Goal: Task Accomplishment & Management: Manage account settings

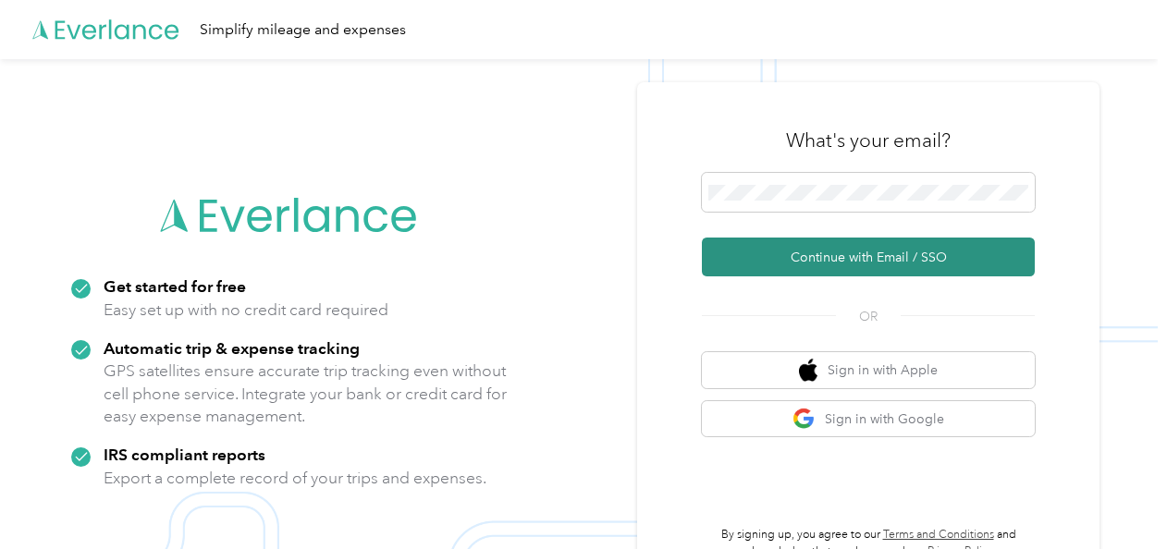
click at [779, 263] on button "Continue with Email / SSO" at bounding box center [868, 257] width 333 height 39
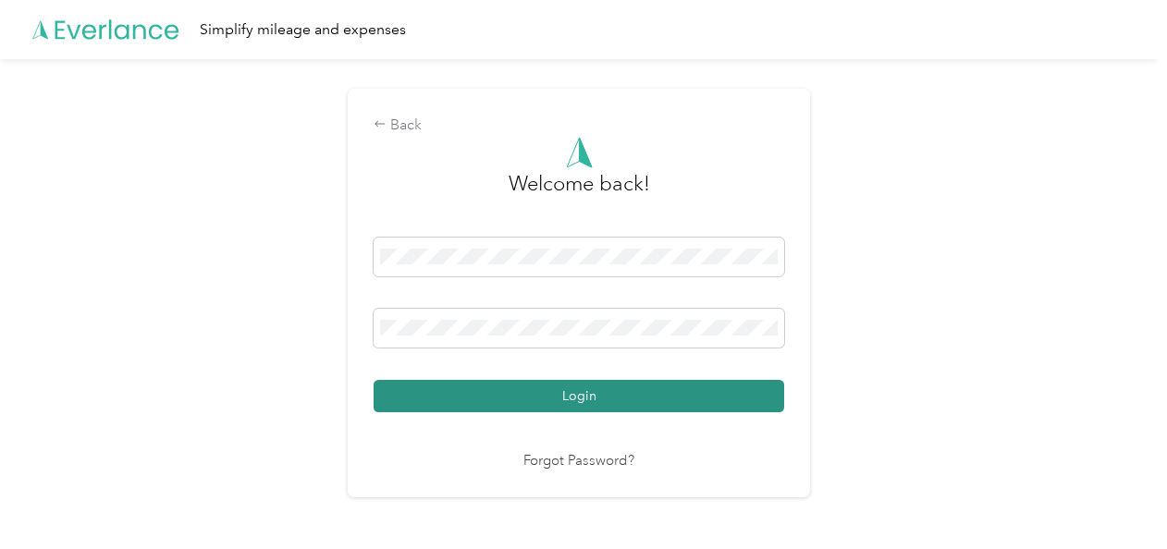
click at [582, 395] on button "Login" at bounding box center [579, 396] width 411 height 32
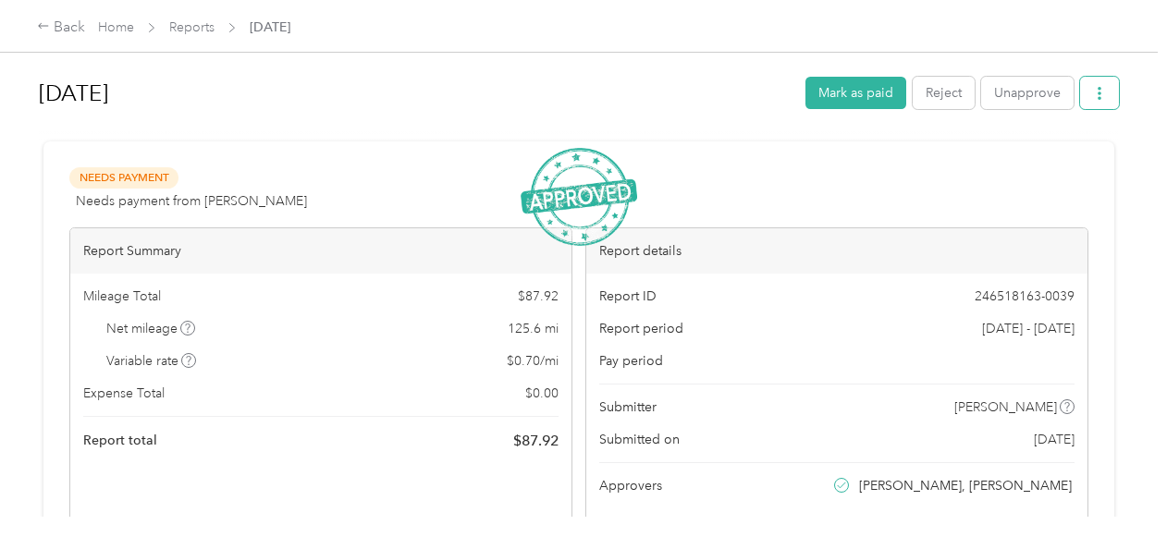
click at [1080, 87] on button "button" at bounding box center [1099, 93] width 39 height 32
click at [1025, 163] on span "Download" at bounding box center [1042, 160] width 61 height 19
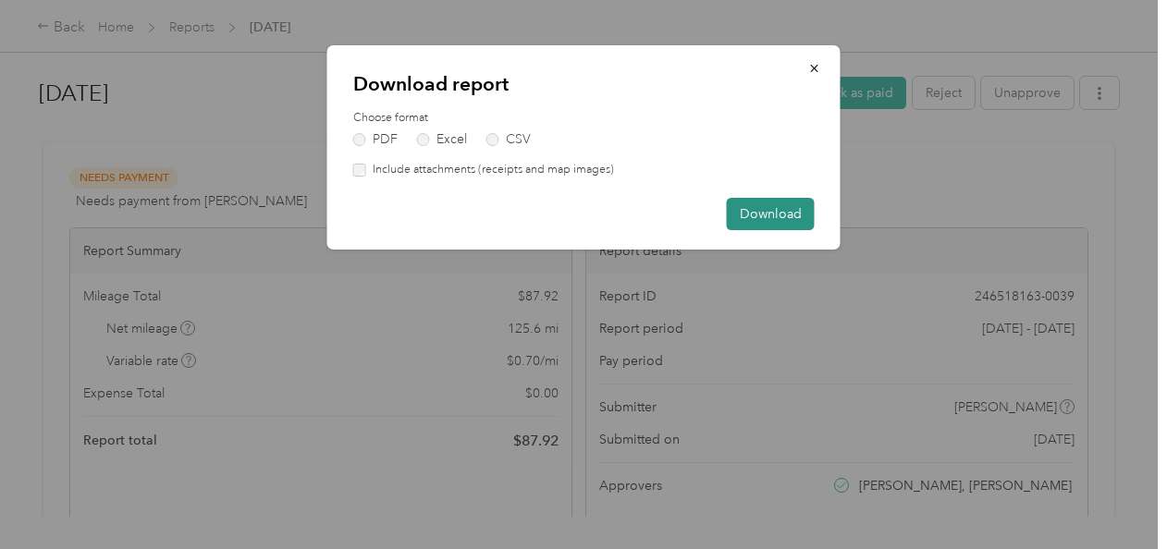
click at [743, 210] on button "Download" at bounding box center [771, 214] width 88 height 32
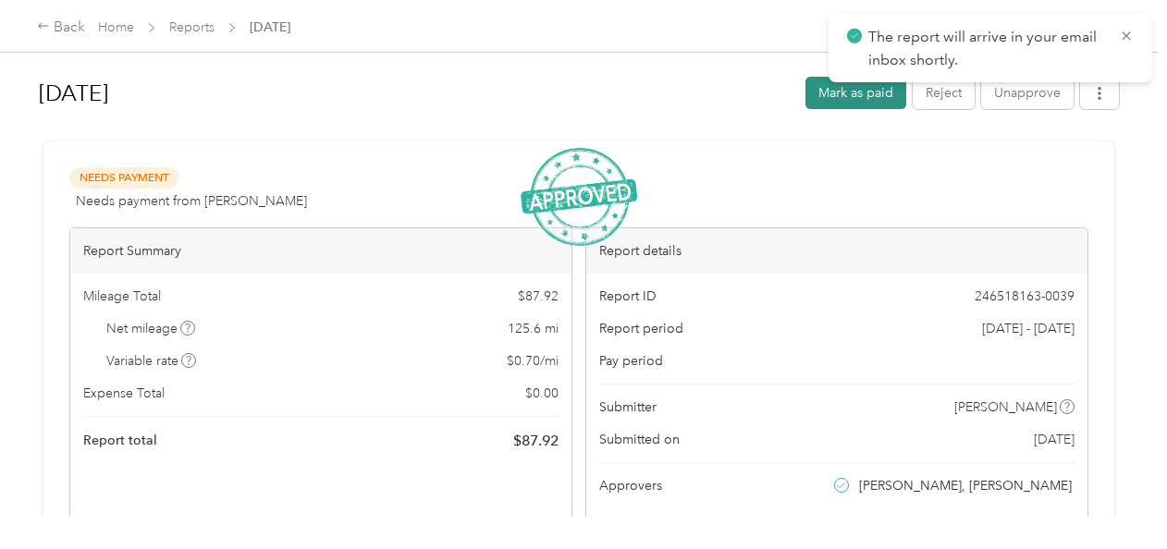
click at [840, 96] on button "Mark as paid" at bounding box center [856, 93] width 101 height 32
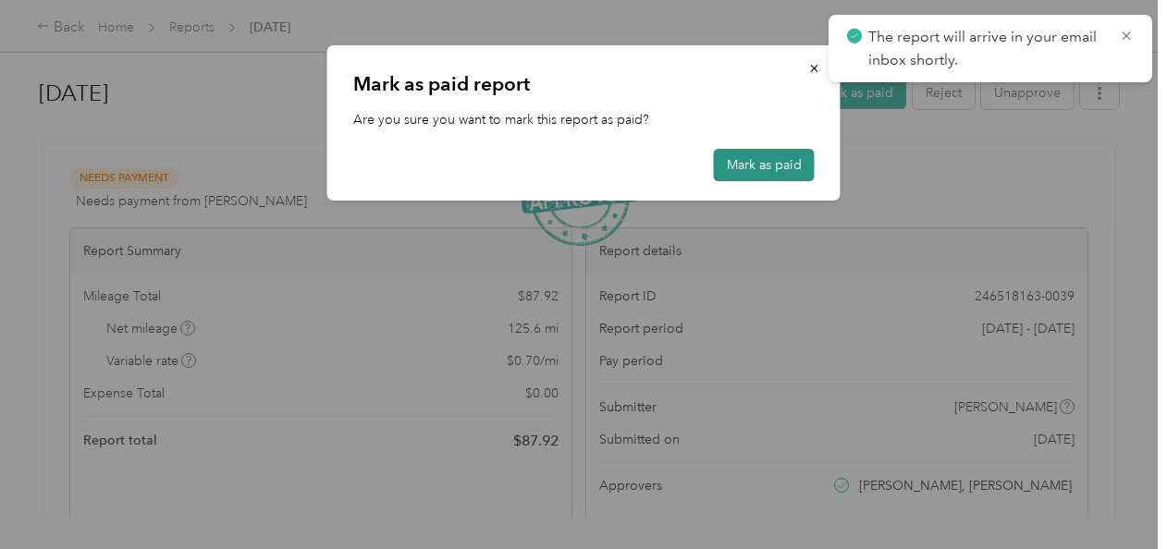
click at [746, 161] on button "Mark as paid" at bounding box center [764, 165] width 101 height 32
